Goal: Obtain resource: Download file/media

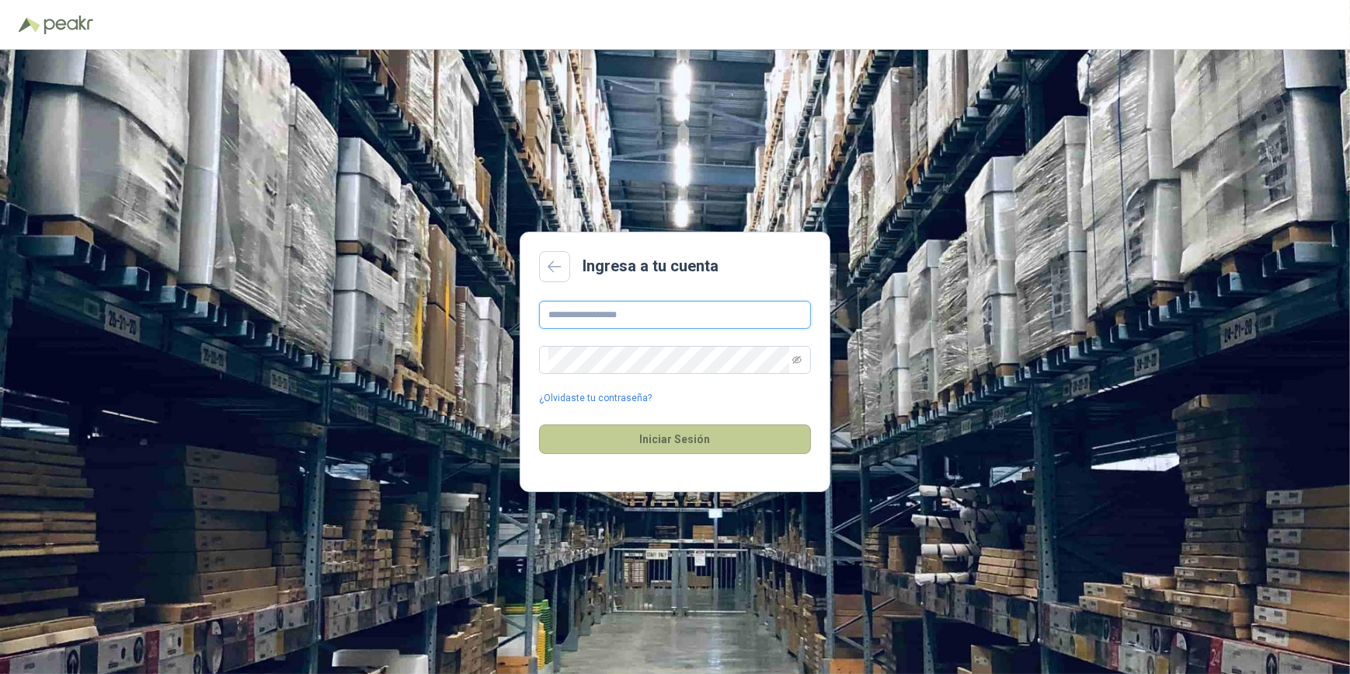
type input "**********"
click at [666, 441] on button "Iniciar Sesión" at bounding box center [675, 439] width 272 height 30
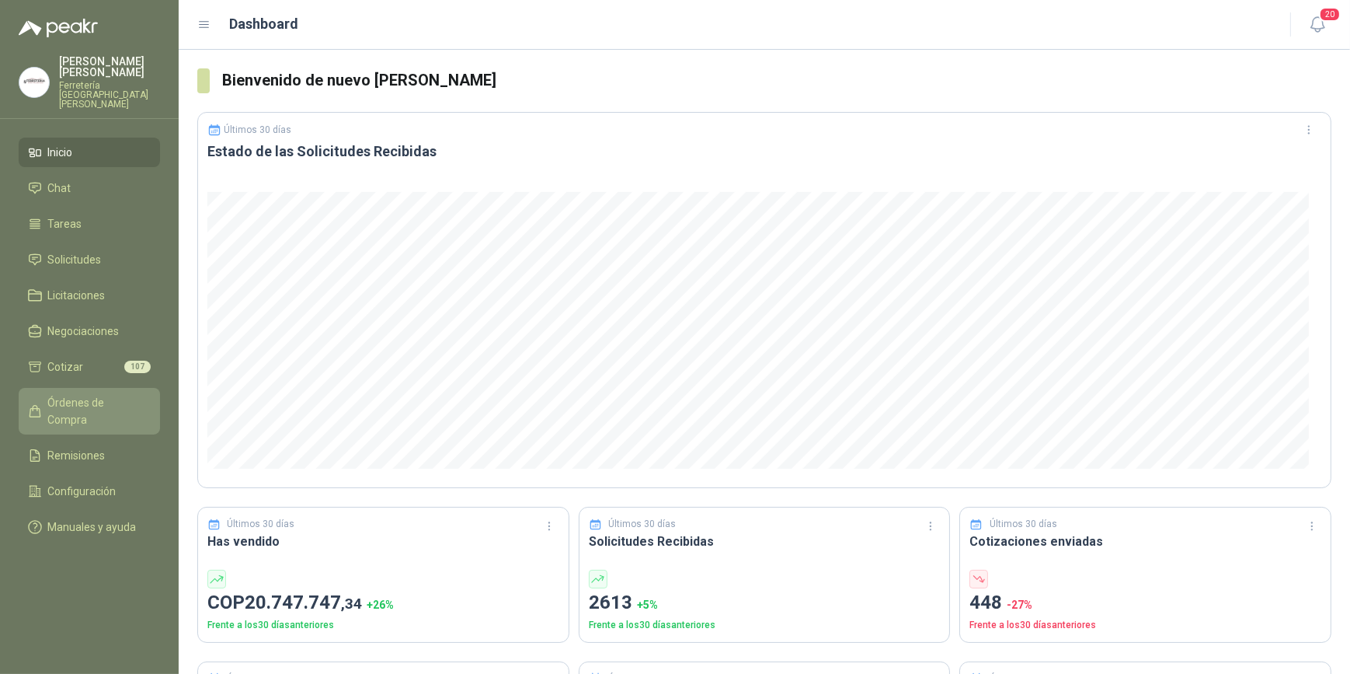
click at [99, 394] on span "Órdenes de Compra" at bounding box center [96, 411] width 97 height 34
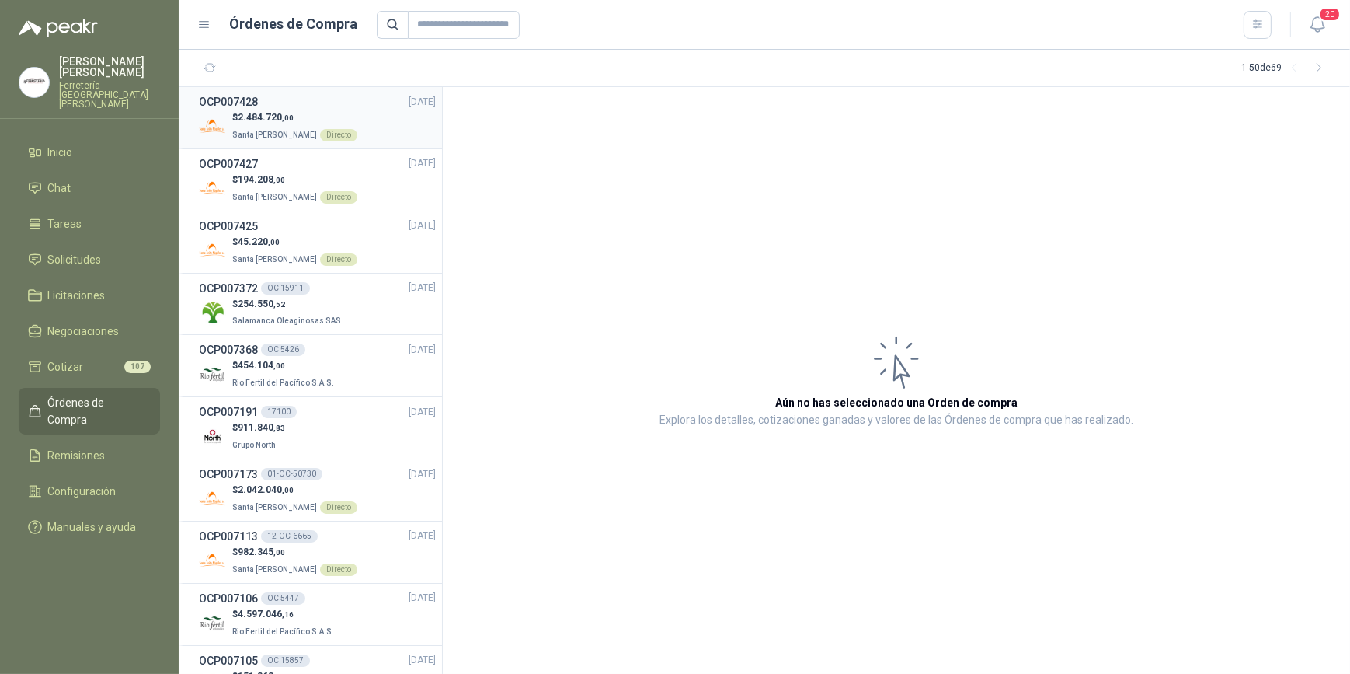
click at [277, 125] on p "Santa [PERSON_NAME] Directo" at bounding box center [294, 133] width 125 height 17
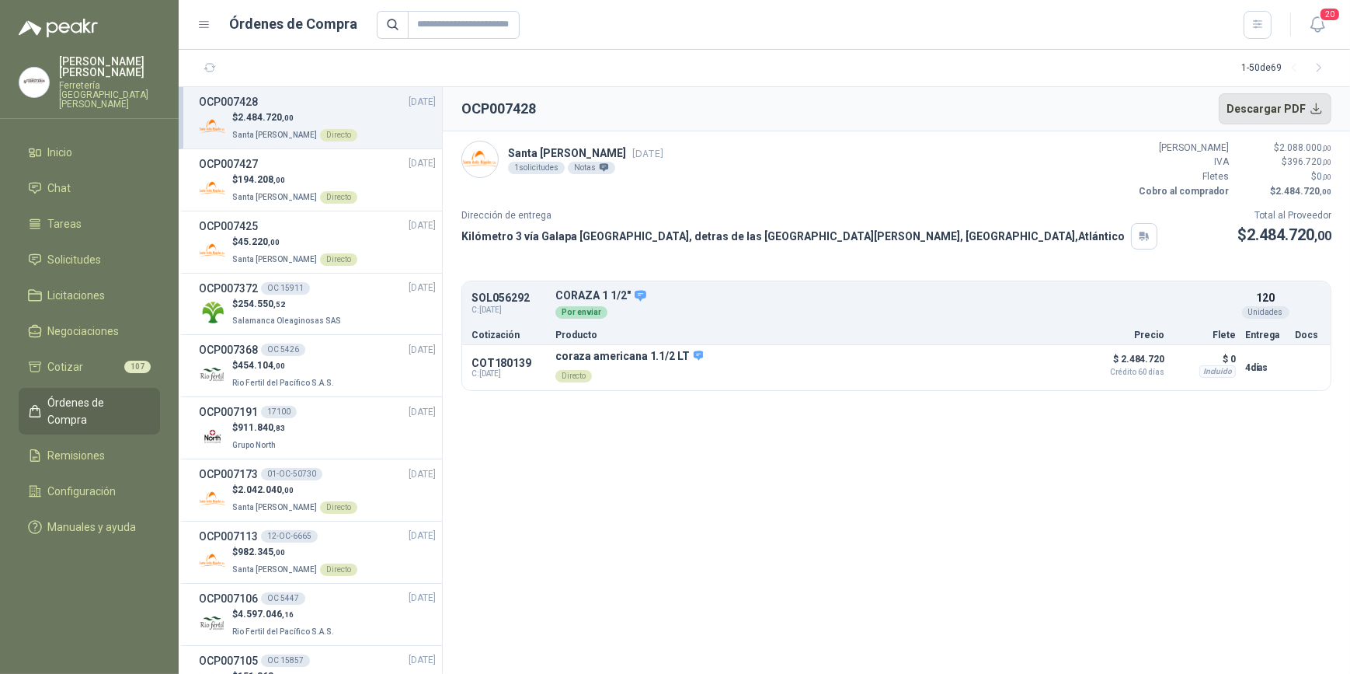
click at [1275, 110] on button "Descargar PDF" at bounding box center [1275, 108] width 113 height 31
click at [1050, 369] on button "Detalles" at bounding box center [1040, 367] width 73 height 21
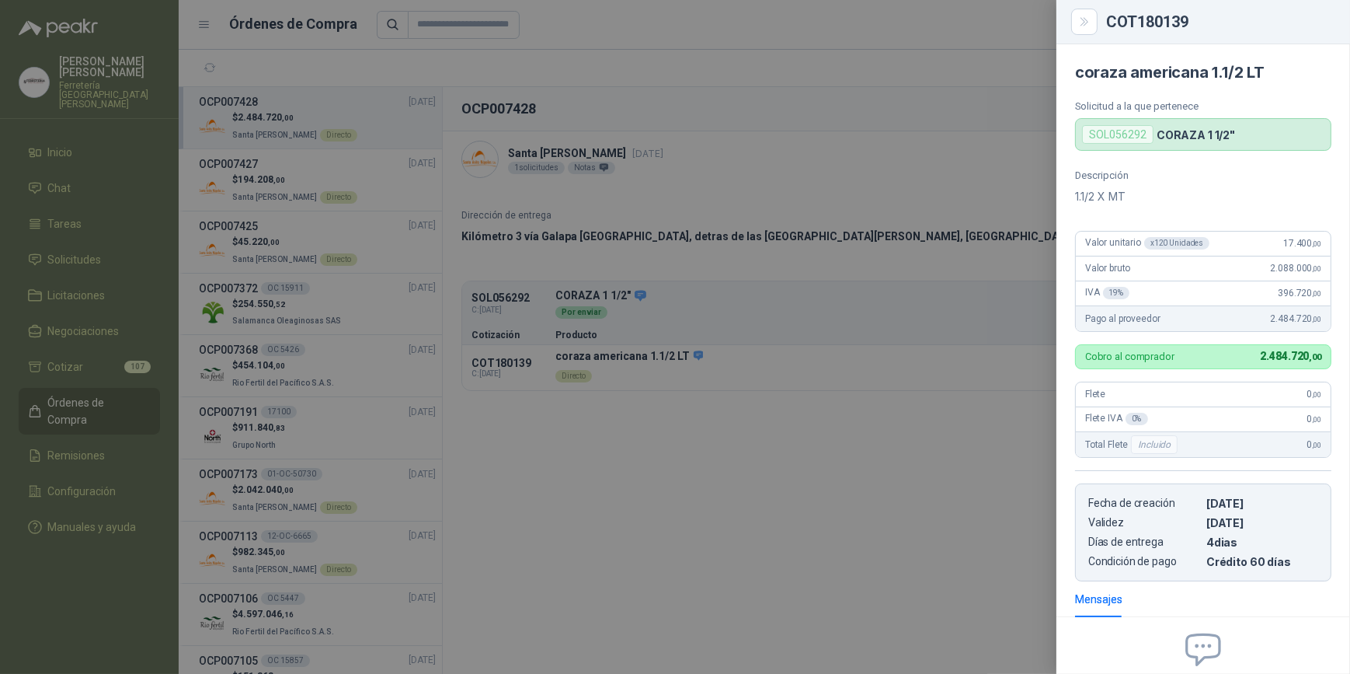
click at [253, 178] on div at bounding box center [675, 337] width 1350 height 674
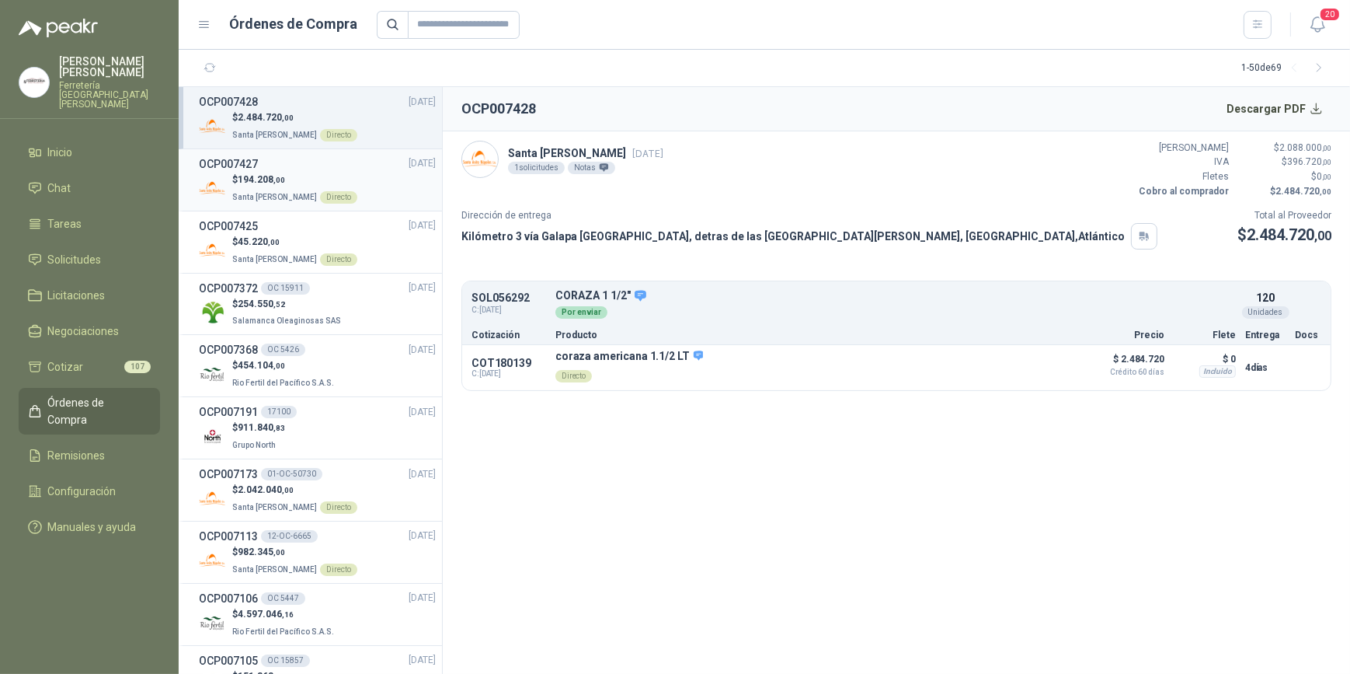
click at [273, 181] on span ",00" at bounding box center [279, 180] width 12 height 9
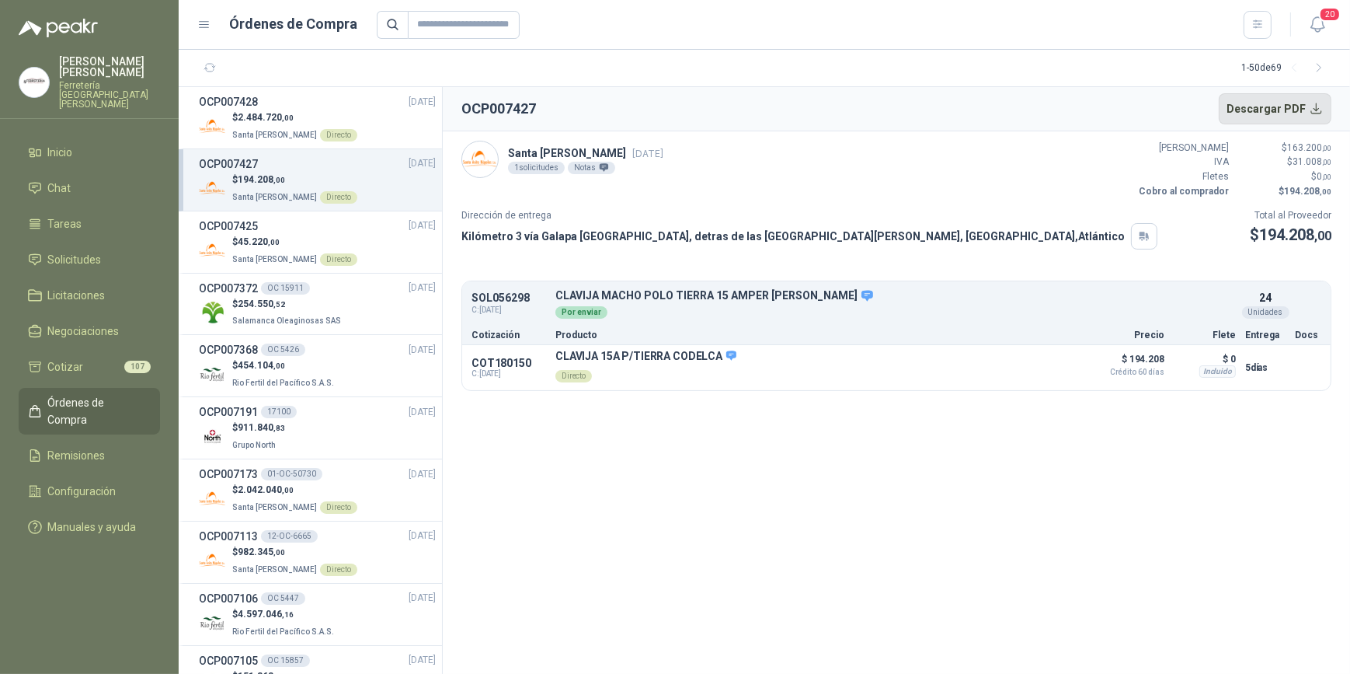
click at [1286, 102] on button "Descargar PDF" at bounding box center [1275, 108] width 113 height 31
click at [1036, 364] on button "Detalles" at bounding box center [1040, 367] width 73 height 21
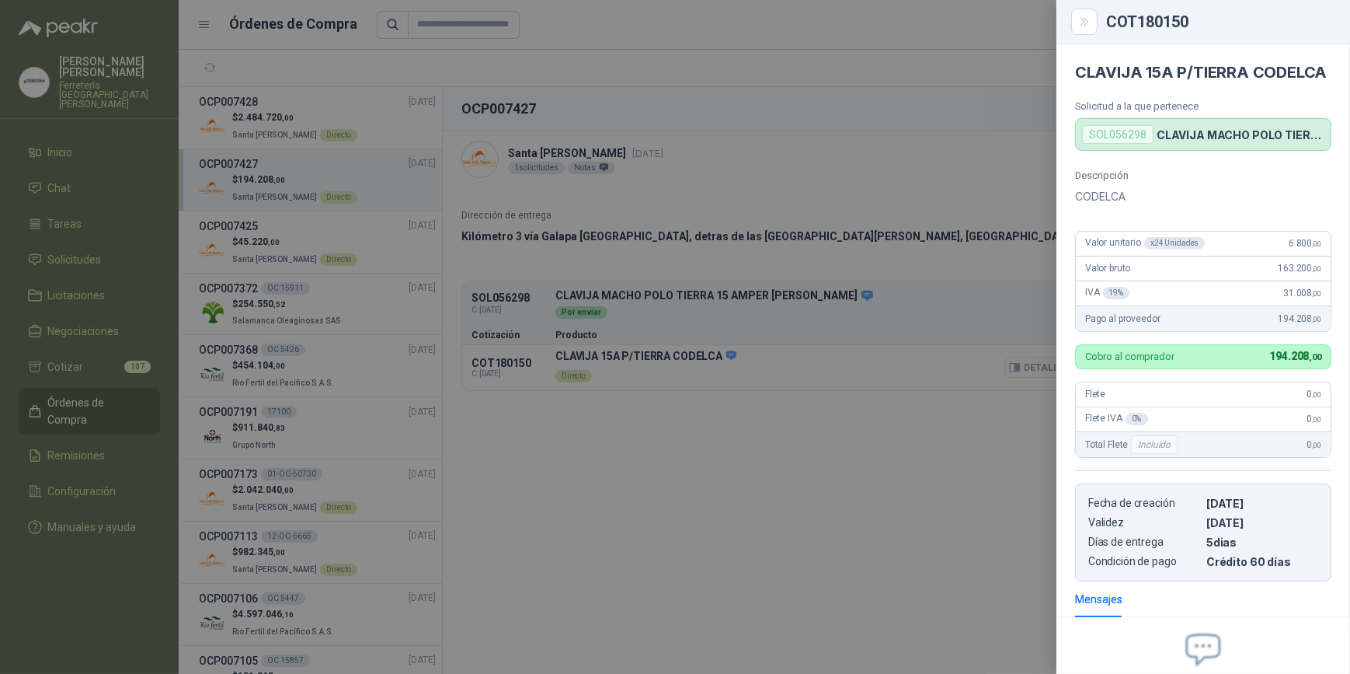
scroll to position [179, 0]
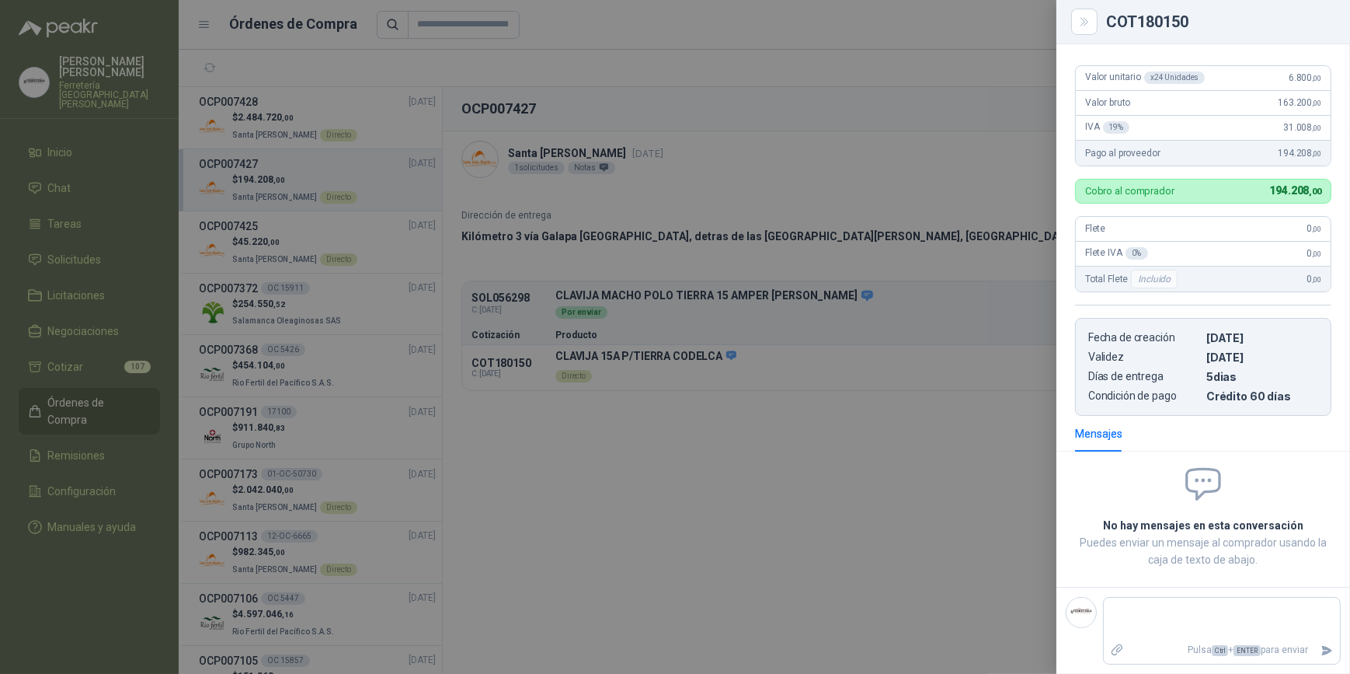
click at [834, 75] on div at bounding box center [675, 337] width 1350 height 674
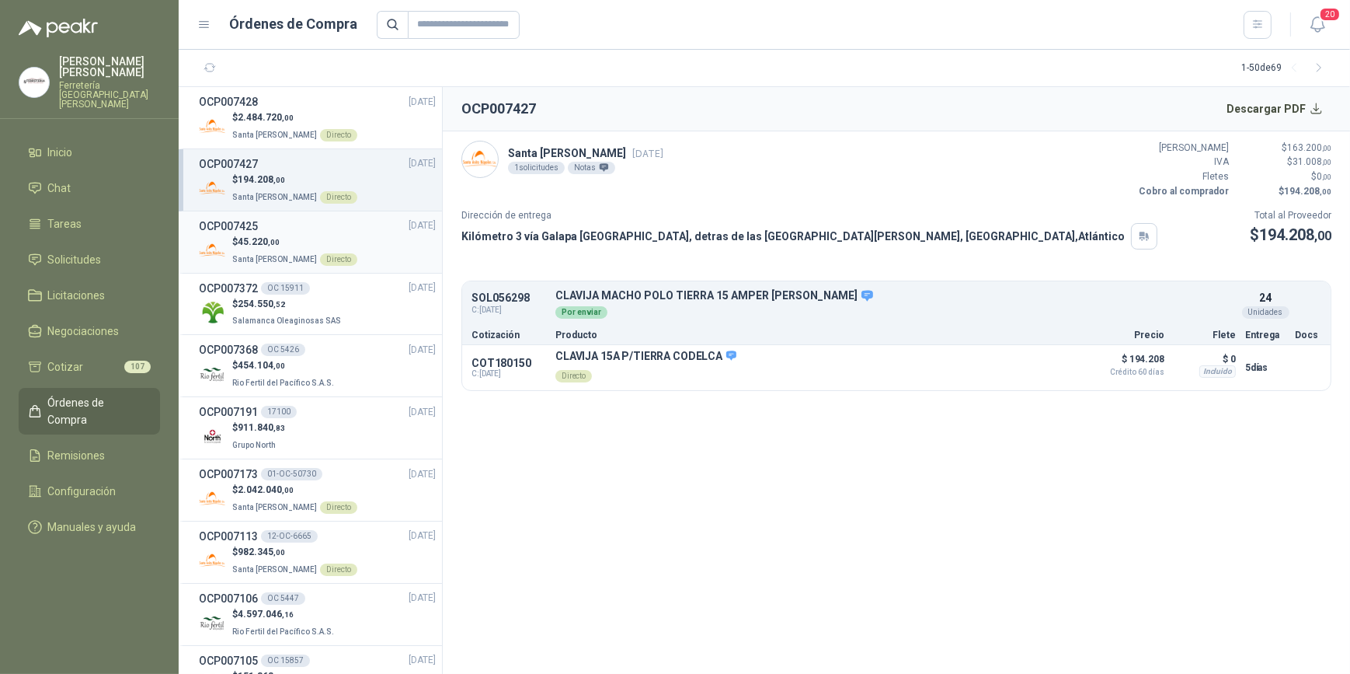
click at [263, 238] on span "45.220 ,00" at bounding box center [259, 241] width 42 height 11
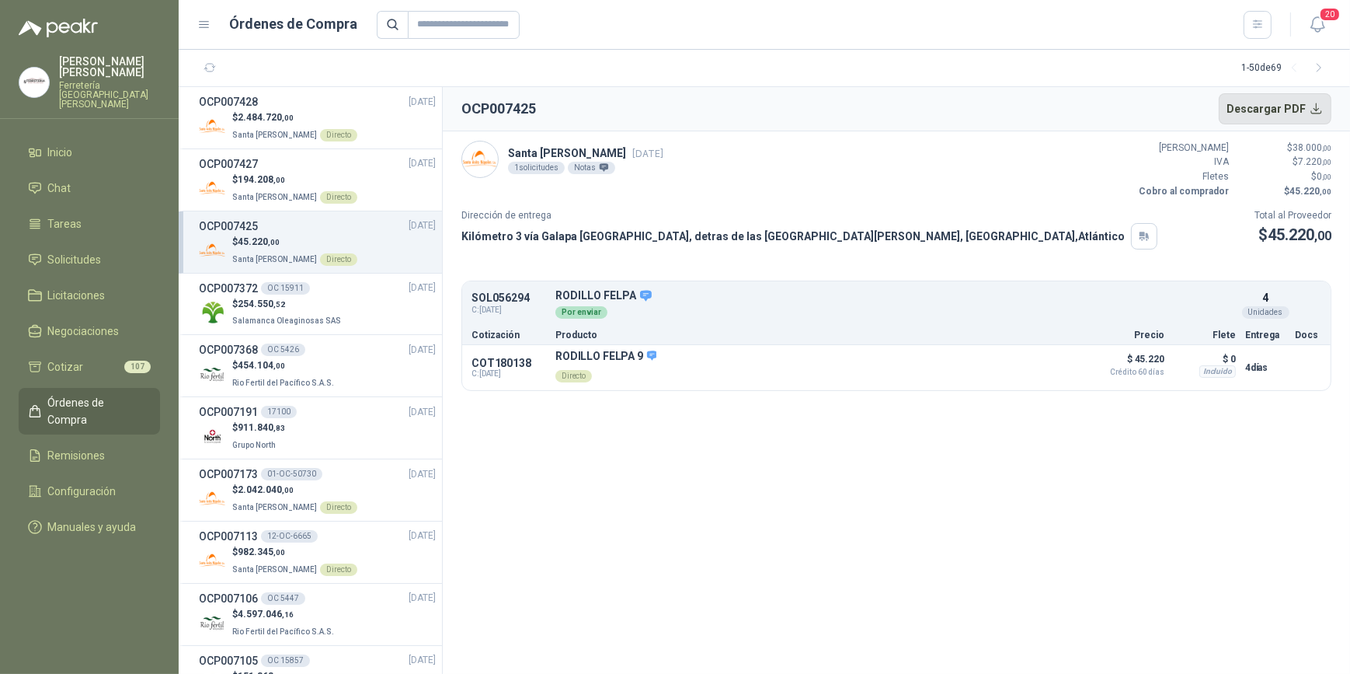
click at [1262, 109] on button "Descargar PDF" at bounding box center [1275, 108] width 113 height 31
click at [1043, 371] on button "Detalles" at bounding box center [1040, 367] width 73 height 21
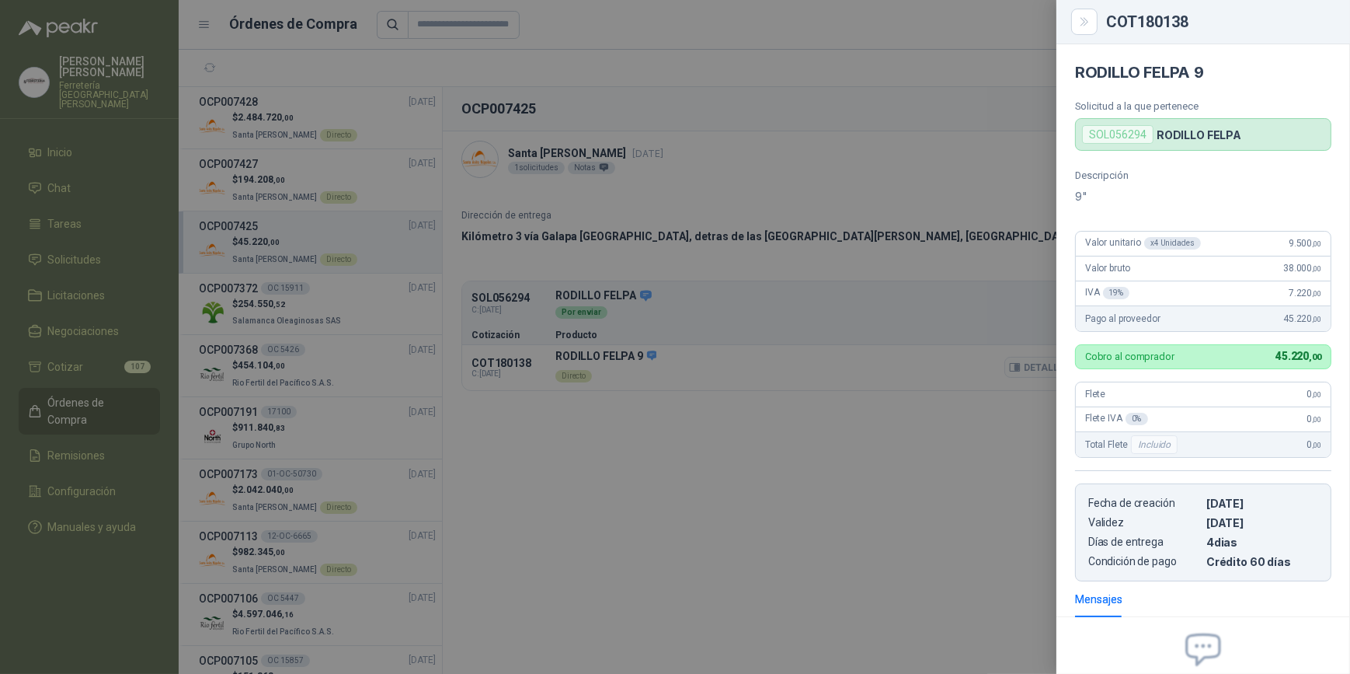
scroll to position [159, 0]
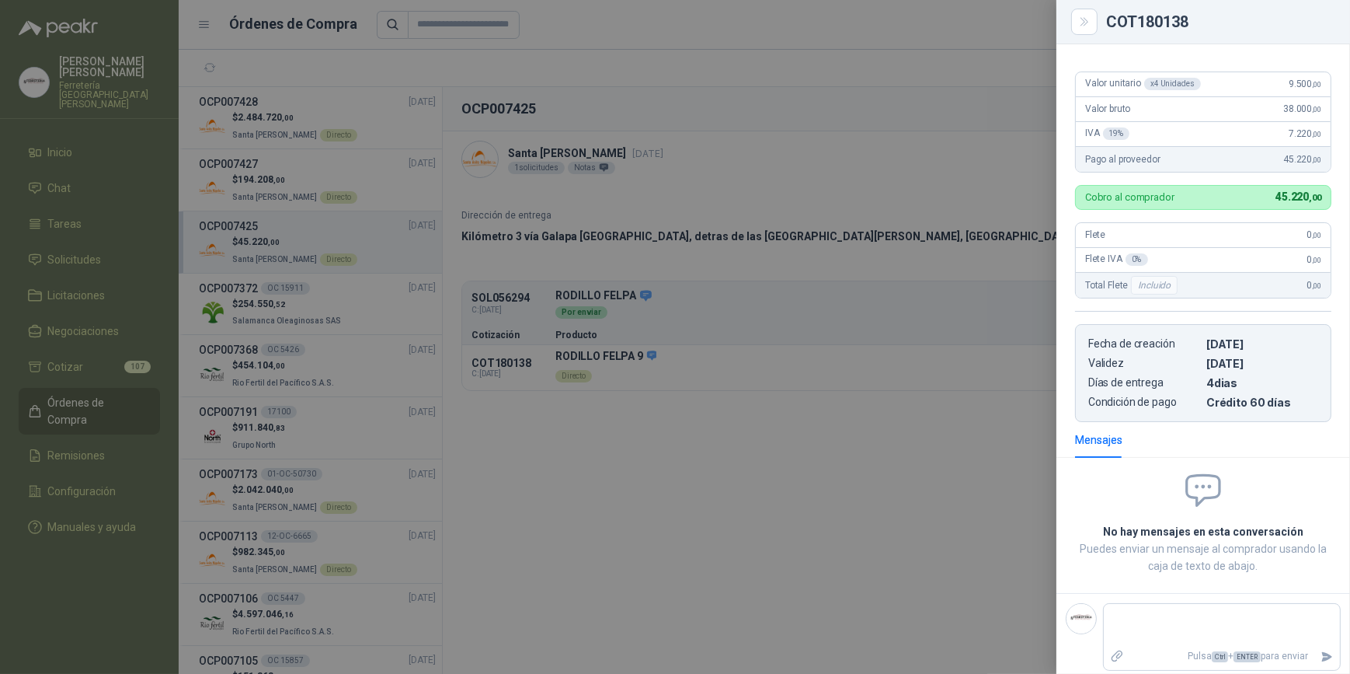
click at [588, 20] on div at bounding box center [675, 337] width 1350 height 674
